Goal: Task Accomplishment & Management: Use online tool/utility

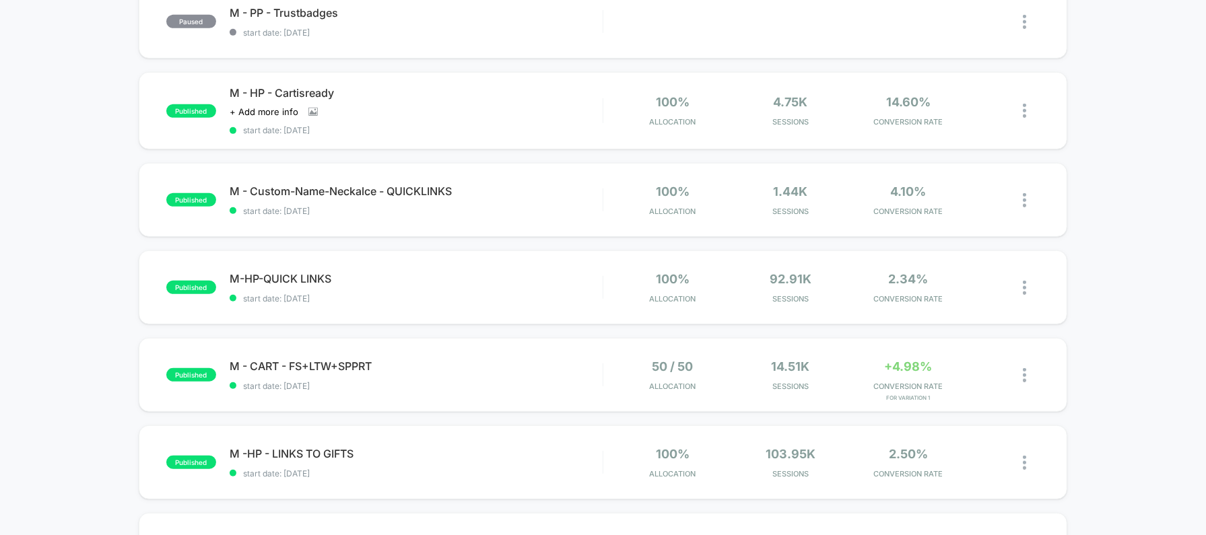
scroll to position [608, 0]
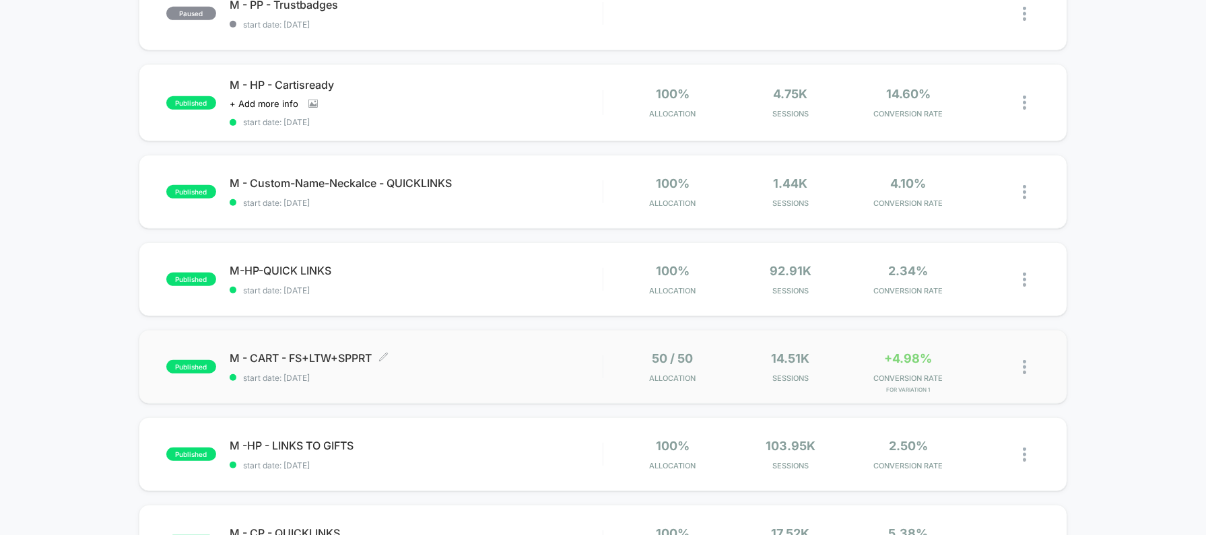
click at [589, 364] on div "M - CART - FS+LTW+SPPRT Click to edit experience details Click to edit experien…" at bounding box center [416, 368] width 373 height 32
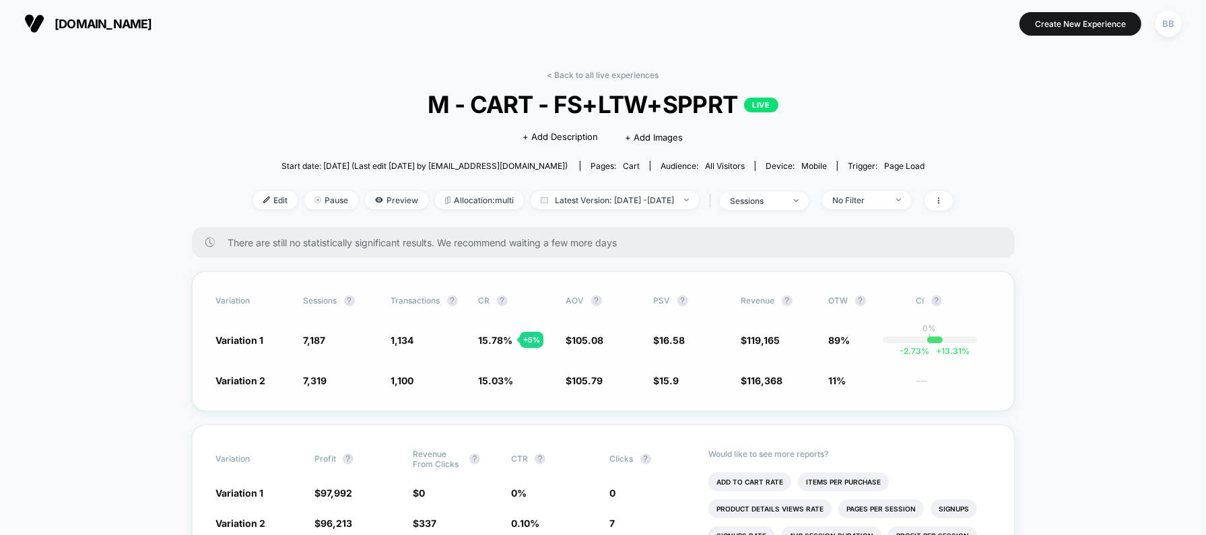
click at [257, 339] on span "Variation 1" at bounding box center [240, 340] width 48 height 11
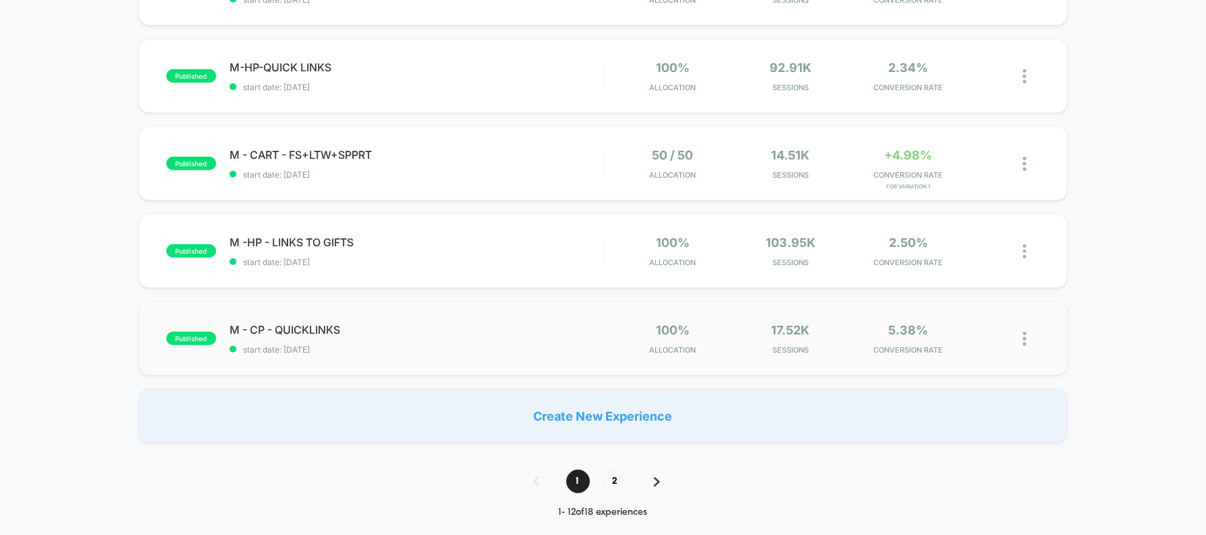
scroll to position [854, 0]
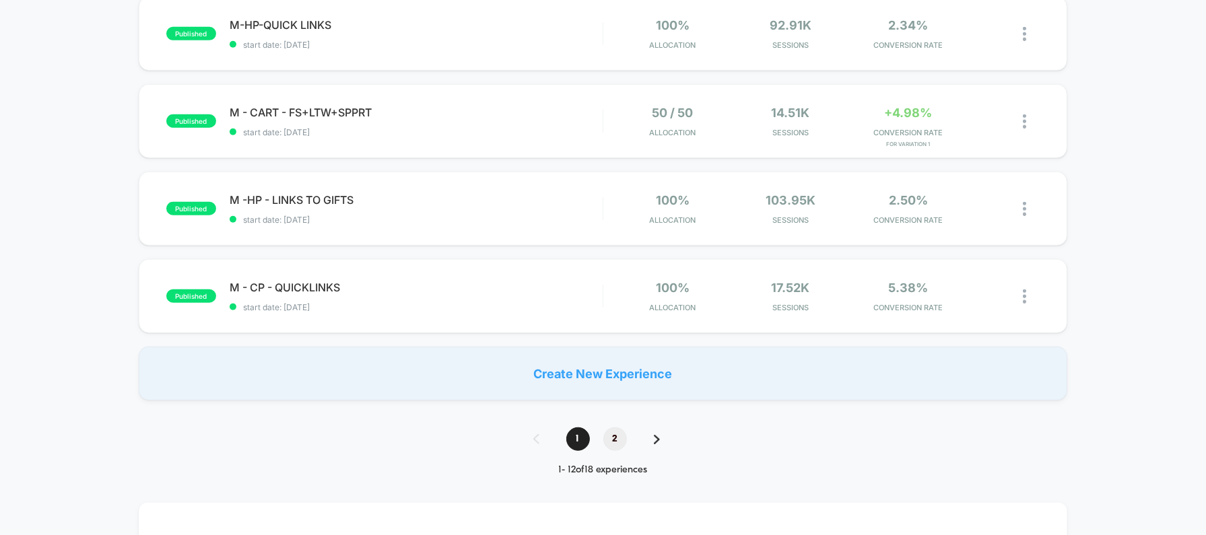
click at [616, 437] on span "2" at bounding box center [615, 440] width 24 height 24
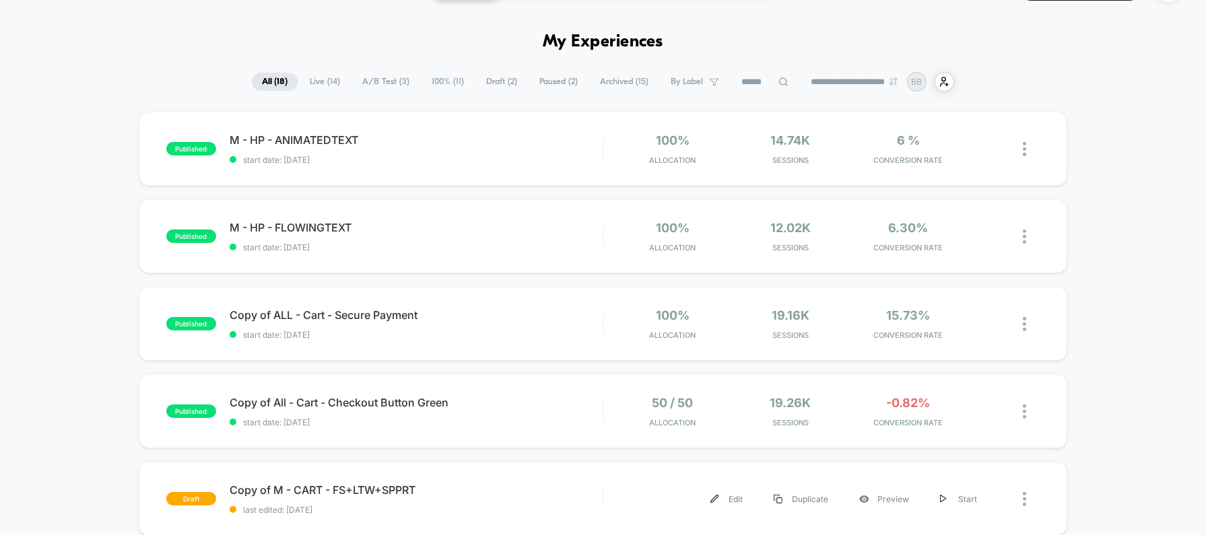
scroll to position [1, 0]
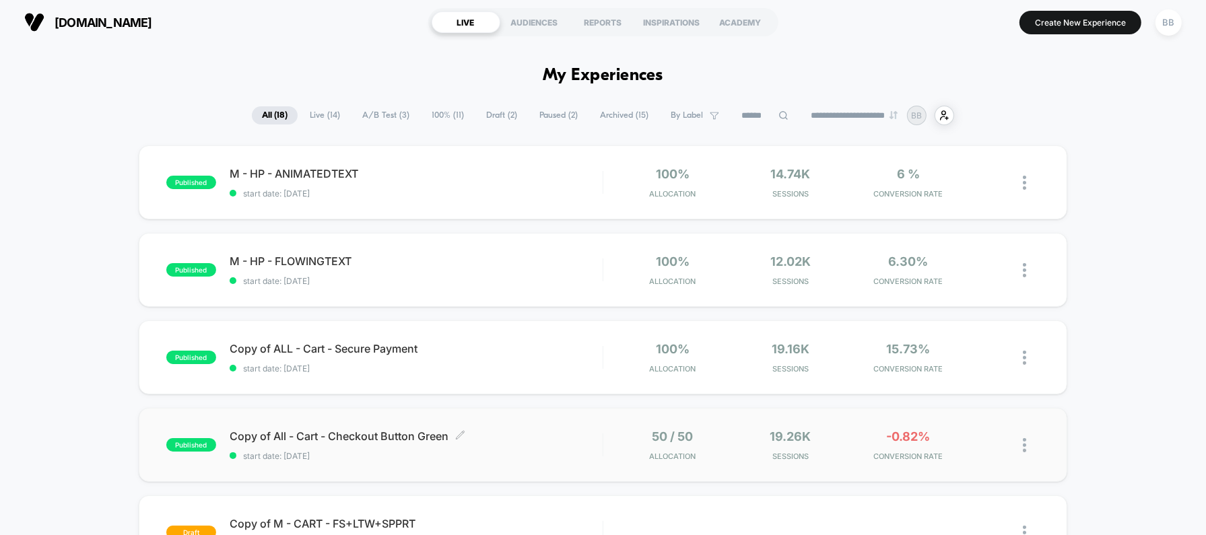
click at [513, 440] on span "Copy of All - Cart - Checkout Button Green Click to edit experience details" at bounding box center [416, 436] width 373 height 13
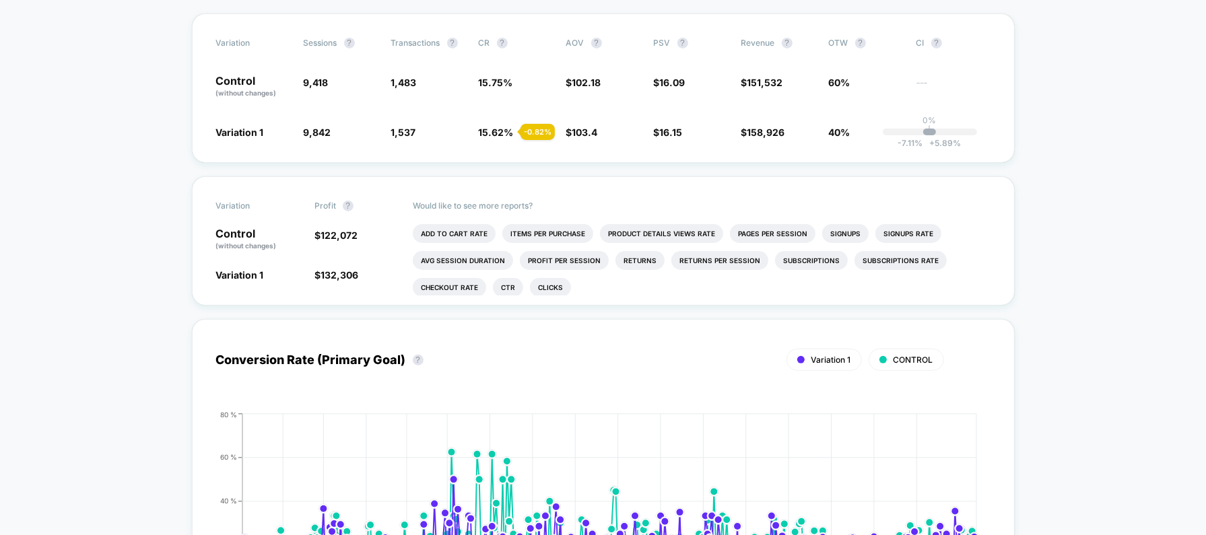
scroll to position [271, 0]
